Goal: Task Accomplishment & Management: Use online tool/utility

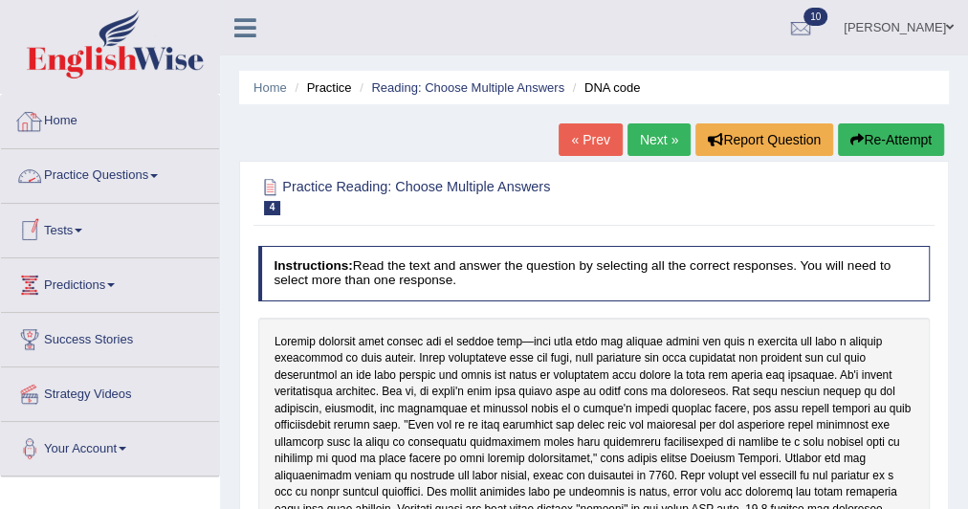
click at [56, 113] on link "Home" at bounding box center [110, 119] width 218 height 48
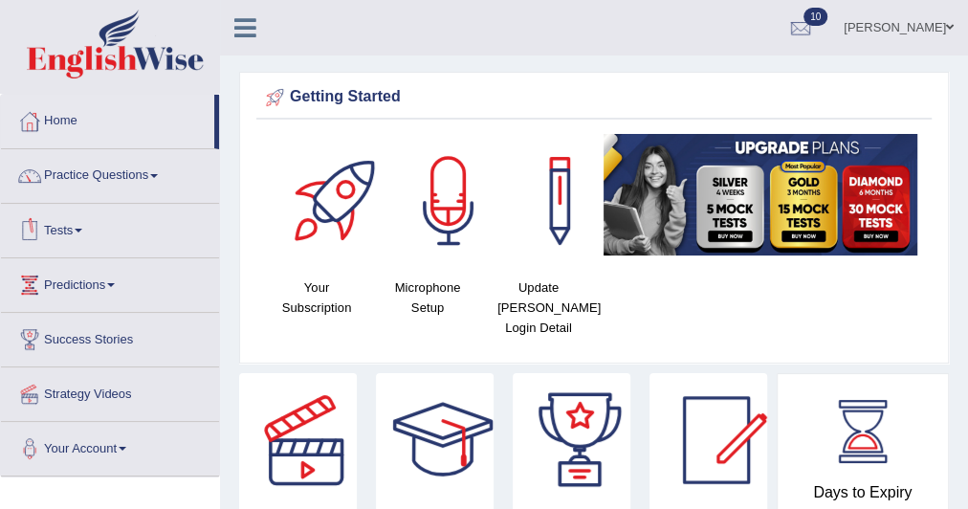
click at [79, 230] on link "Tests" at bounding box center [110, 228] width 218 height 48
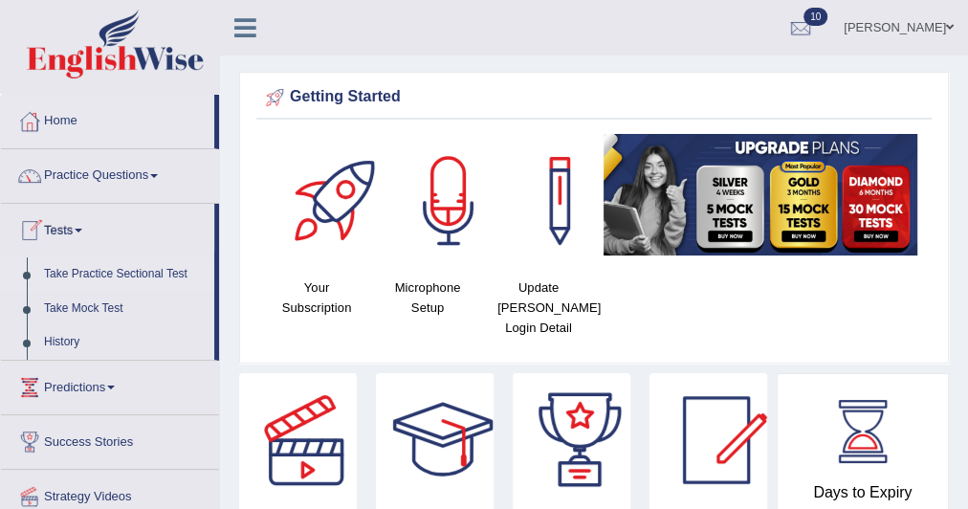
click at [141, 267] on link "Take Practice Sectional Test" at bounding box center [124, 274] width 179 height 34
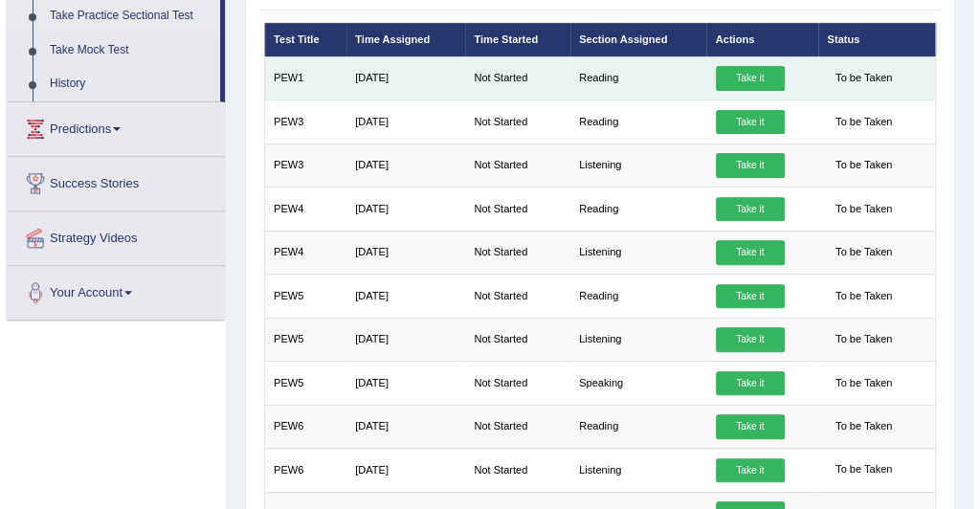
scroll to position [257, 0]
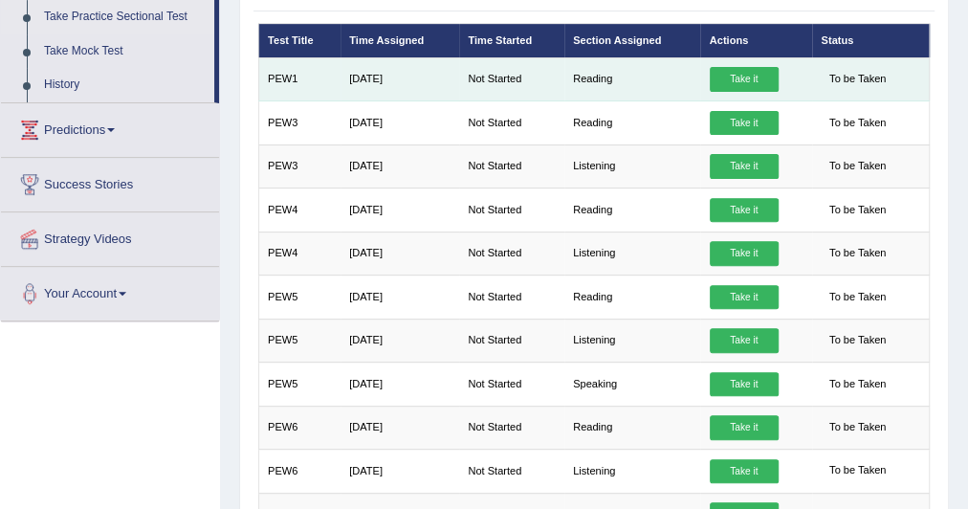
click at [740, 73] on link "Take it" at bounding box center [744, 79] width 69 height 25
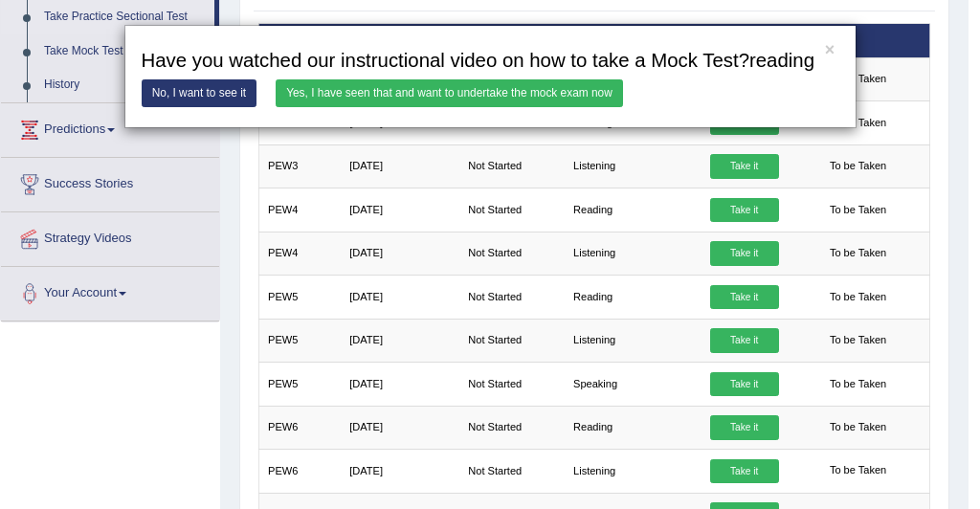
click at [329, 89] on link "Yes, I have seen that and want to undertake the mock exam now" at bounding box center [449, 93] width 347 height 28
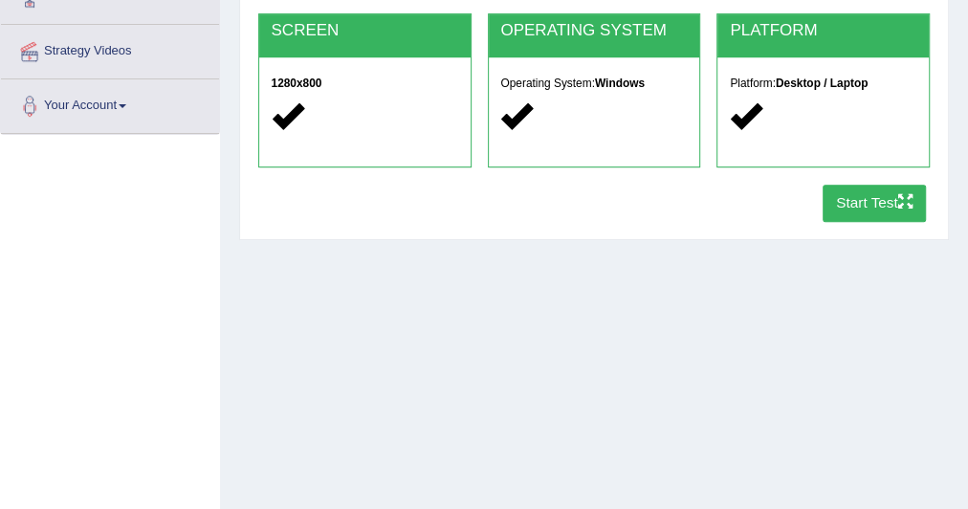
scroll to position [356, 0]
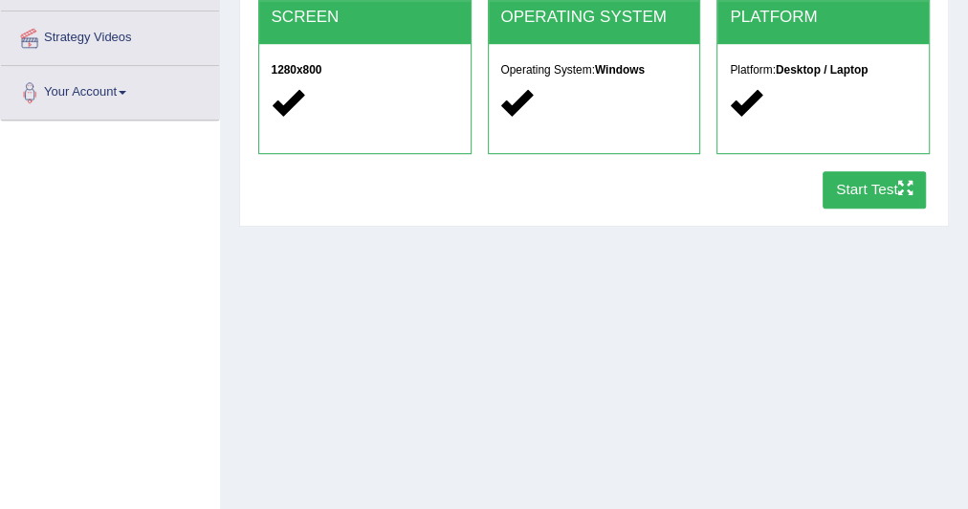
click at [860, 191] on button "Start Test" at bounding box center [875, 189] width 104 height 37
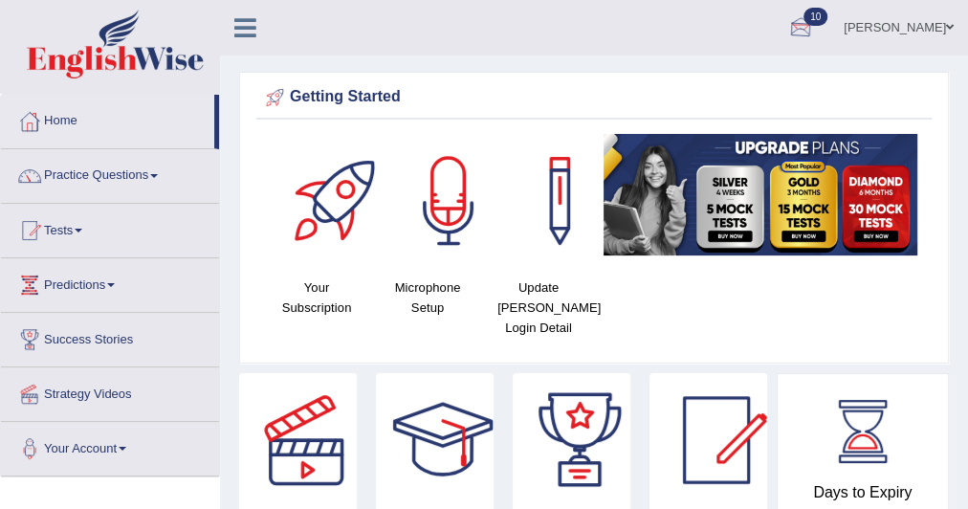
click at [787, 33] on div at bounding box center [801, 28] width 29 height 29
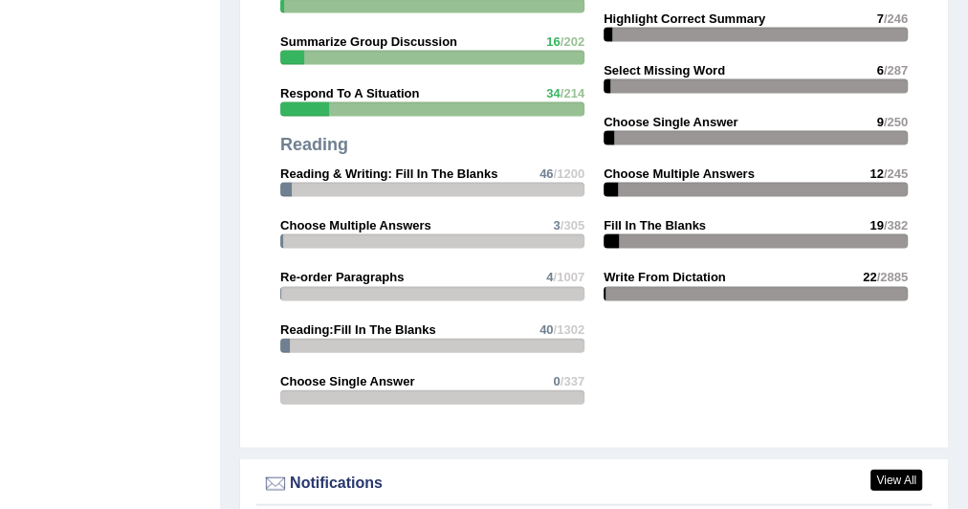
scroll to position [1865, 0]
